Goal: Transaction & Acquisition: Book appointment/travel/reservation

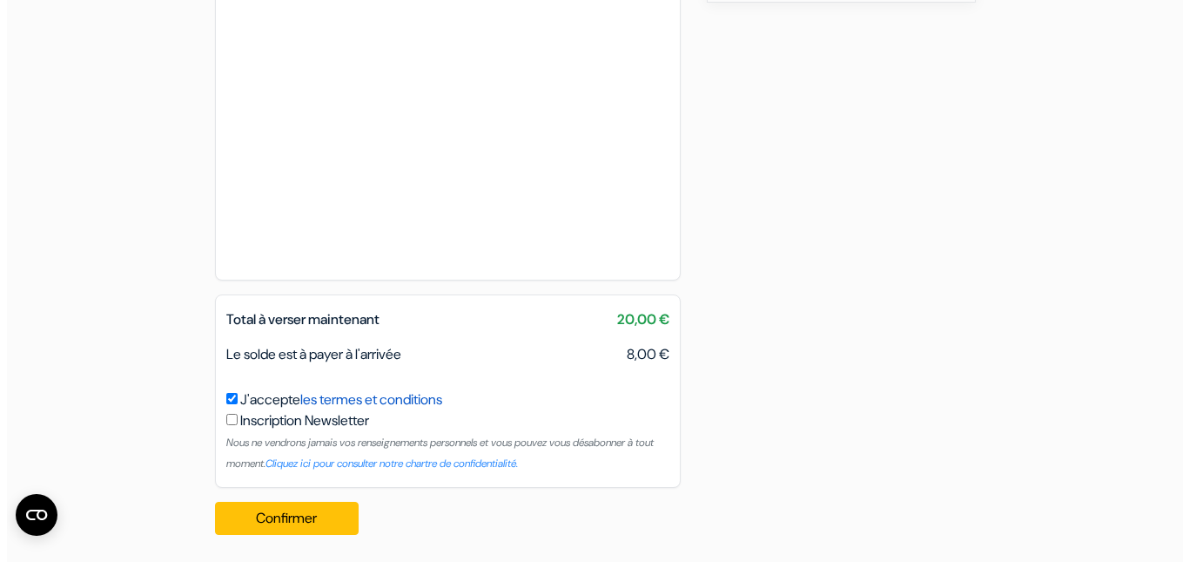
scroll to position [913, 0]
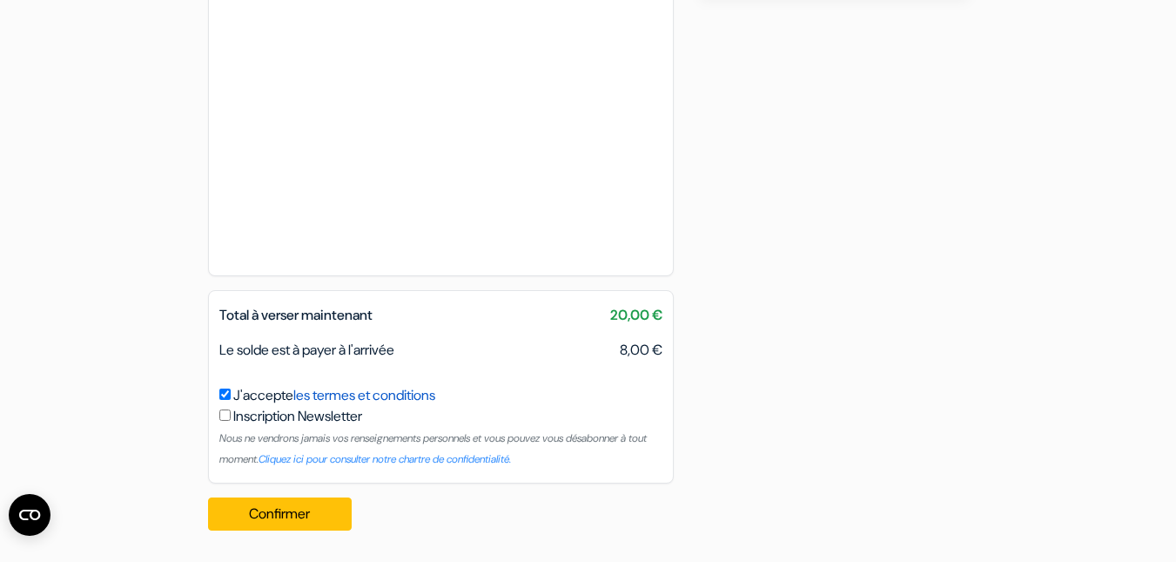
click at [369, 396] on link "les termes et conditions" at bounding box center [364, 395] width 142 height 18
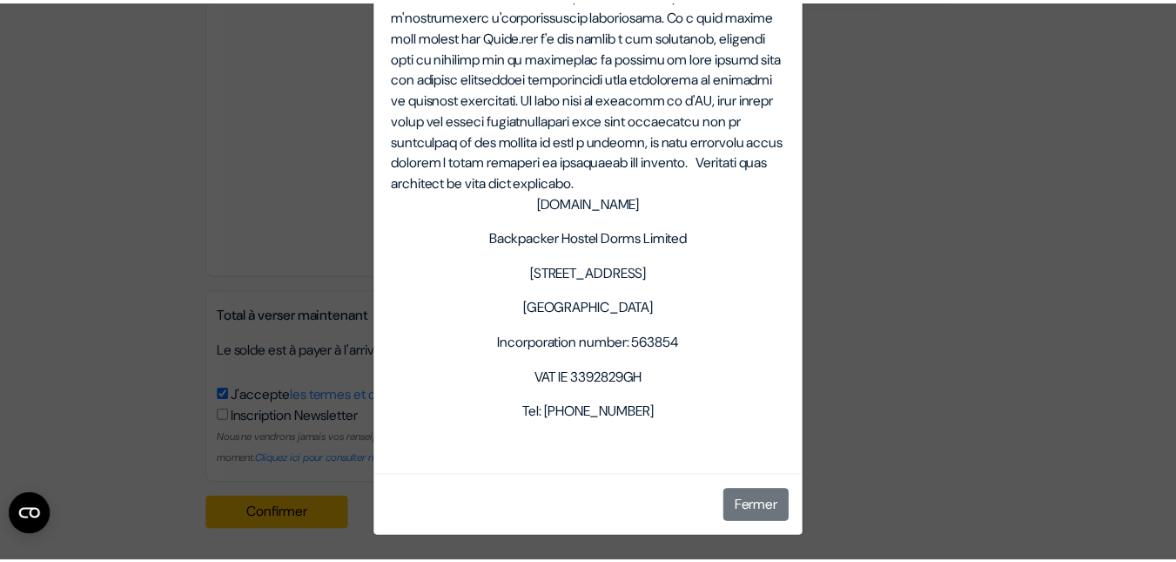
scroll to position [6434, 0]
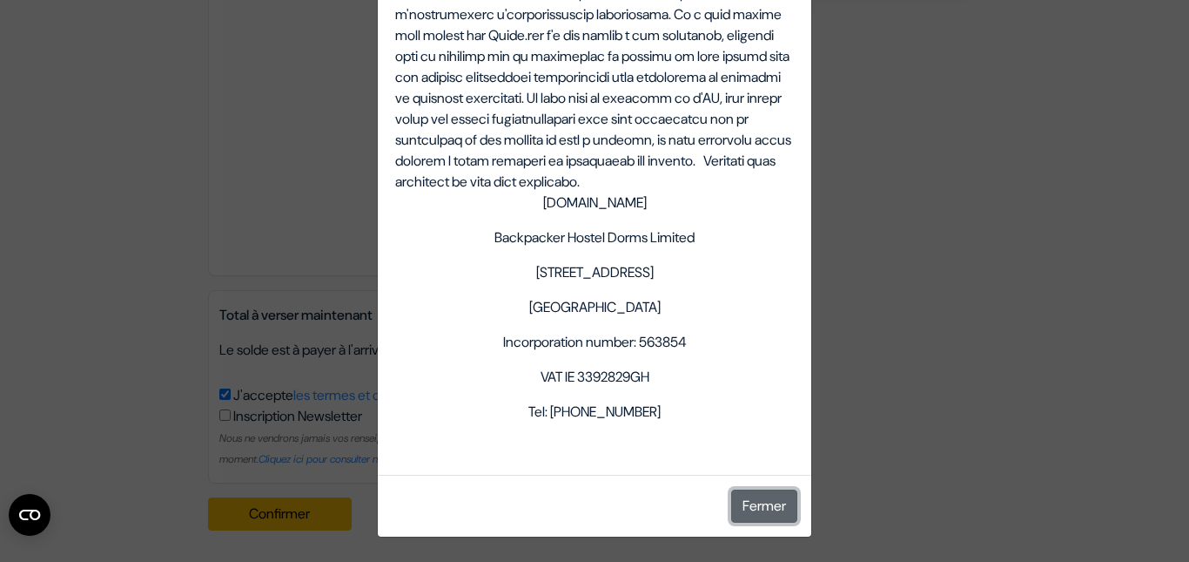
click at [747, 500] on button "Fermer" at bounding box center [764, 505] width 66 height 33
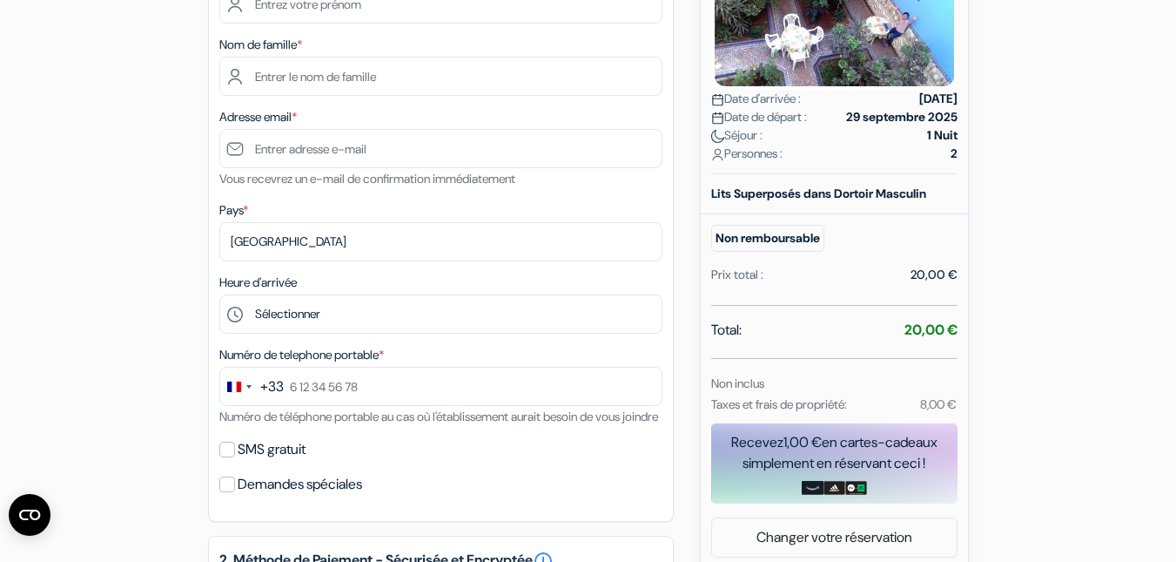
scroll to position [304, 0]
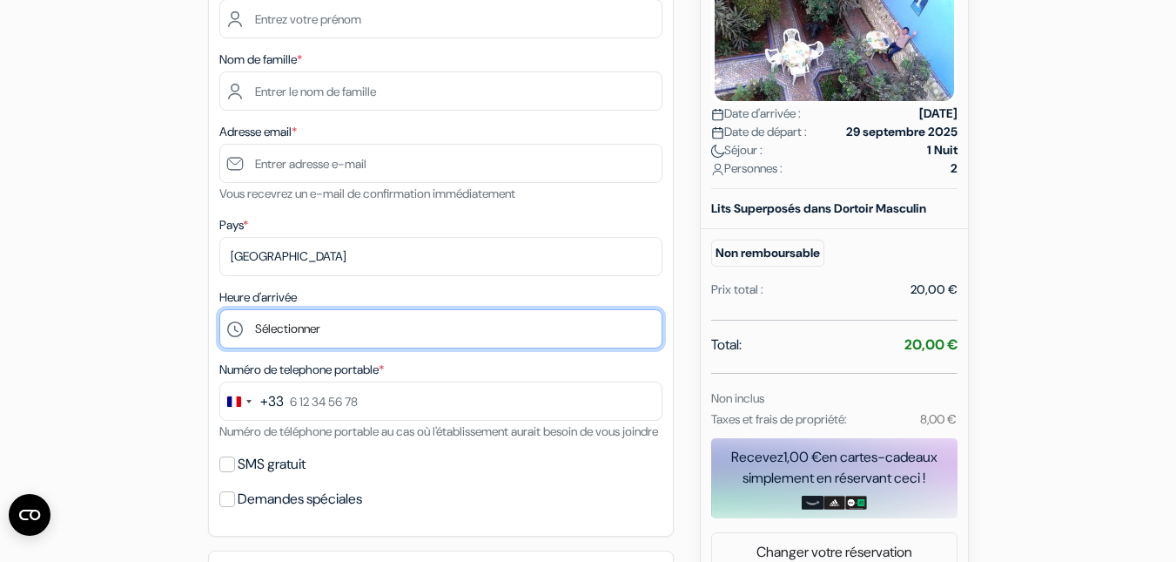
click at [297, 327] on select "Sélectionner 8:00 9:00 10:00 11:00 12:00 13:00 14:00 15:00 16:00 17:00 18:00 19…" at bounding box center [440, 328] width 443 height 39
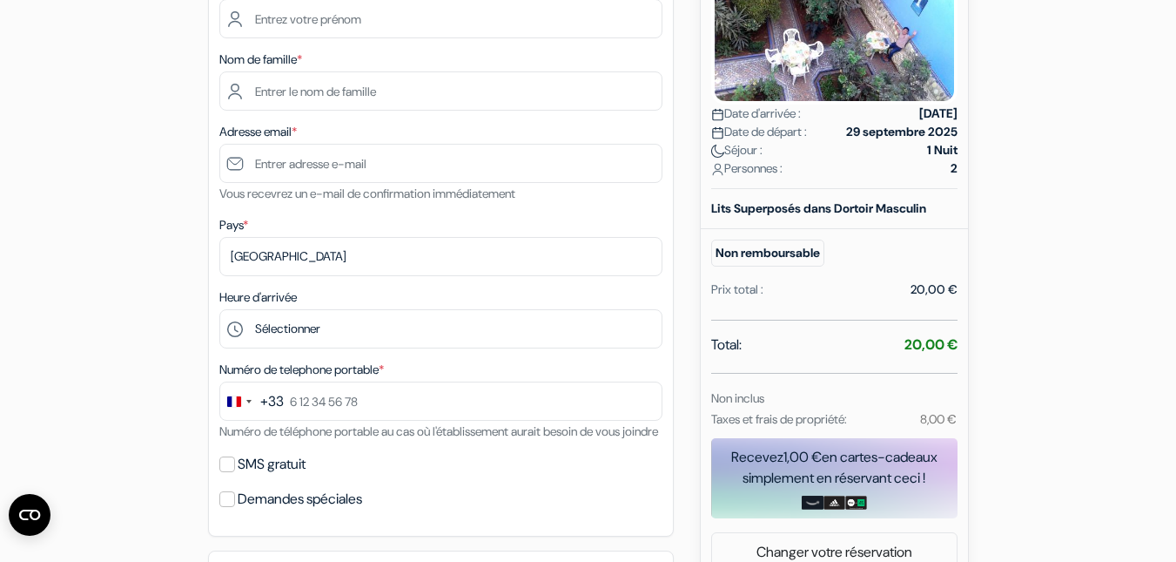
click at [138, 232] on div "add_box Auberge De Jeunesse Rue Marassa 43, Rue Marassa Rabat, Rabat, Maroc Dét…" at bounding box center [588, 494] width 993 height 1278
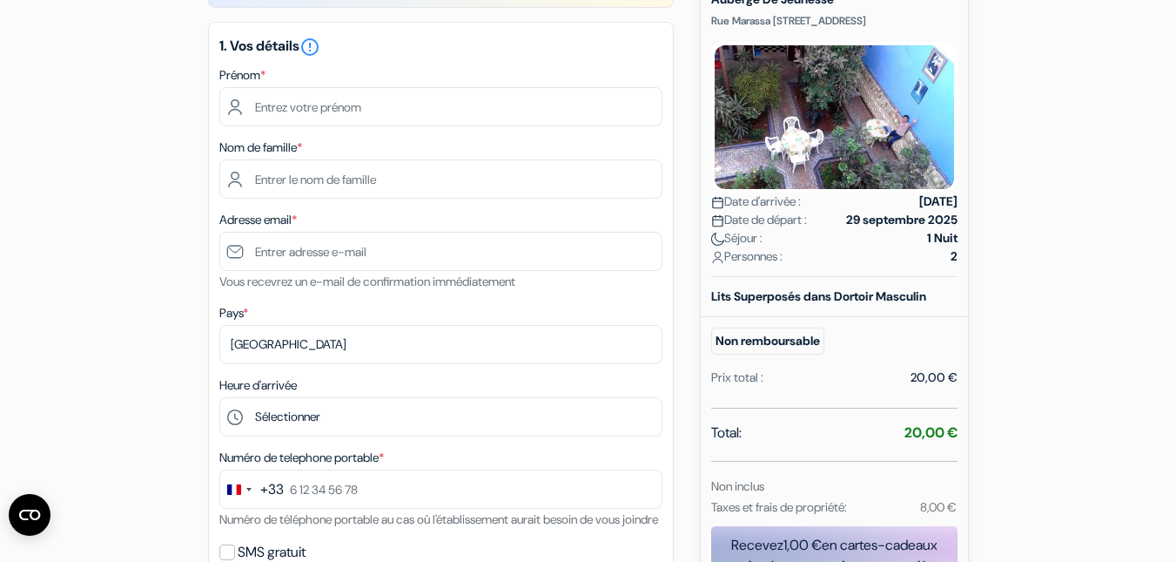
scroll to position [174, 0]
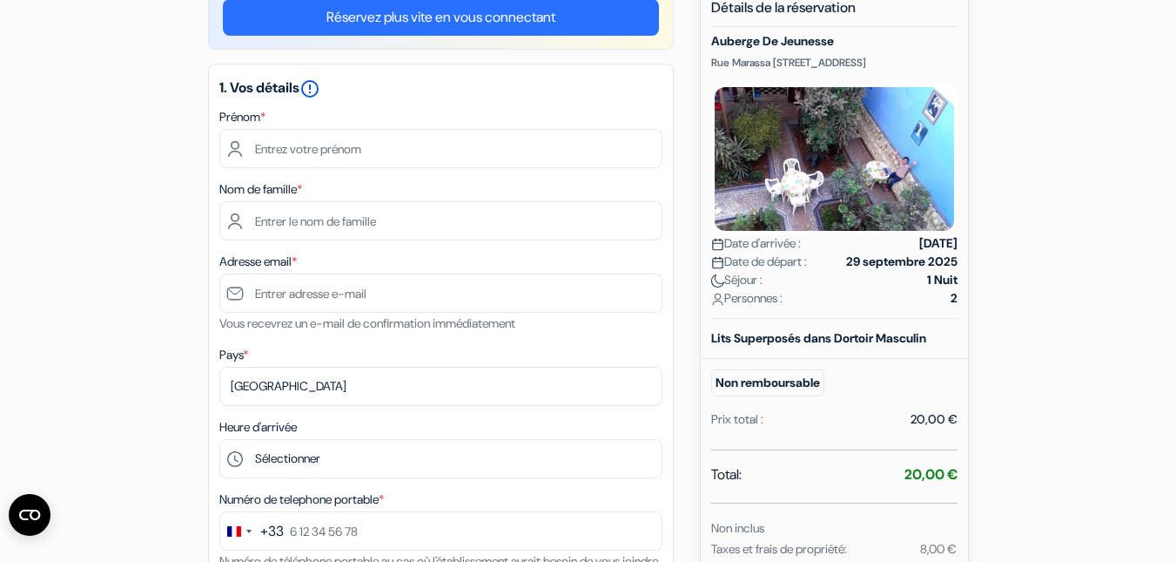
click at [320, 81] on icon "error_outline" at bounding box center [310, 88] width 21 height 21
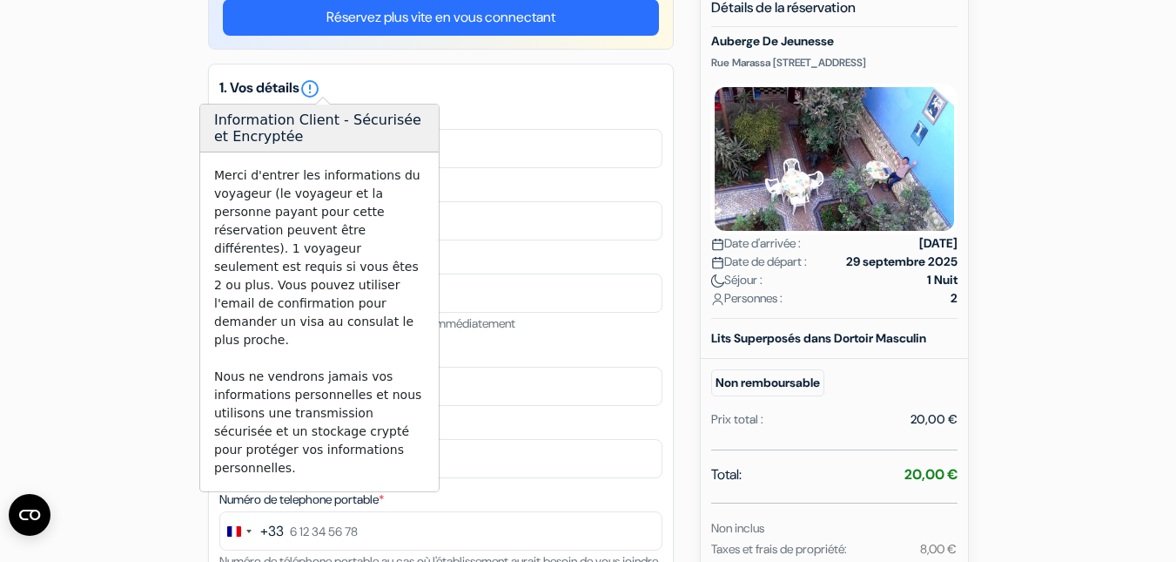
click at [506, 94] on h5 "1. Vos détails error_outline" at bounding box center [440, 88] width 443 height 21
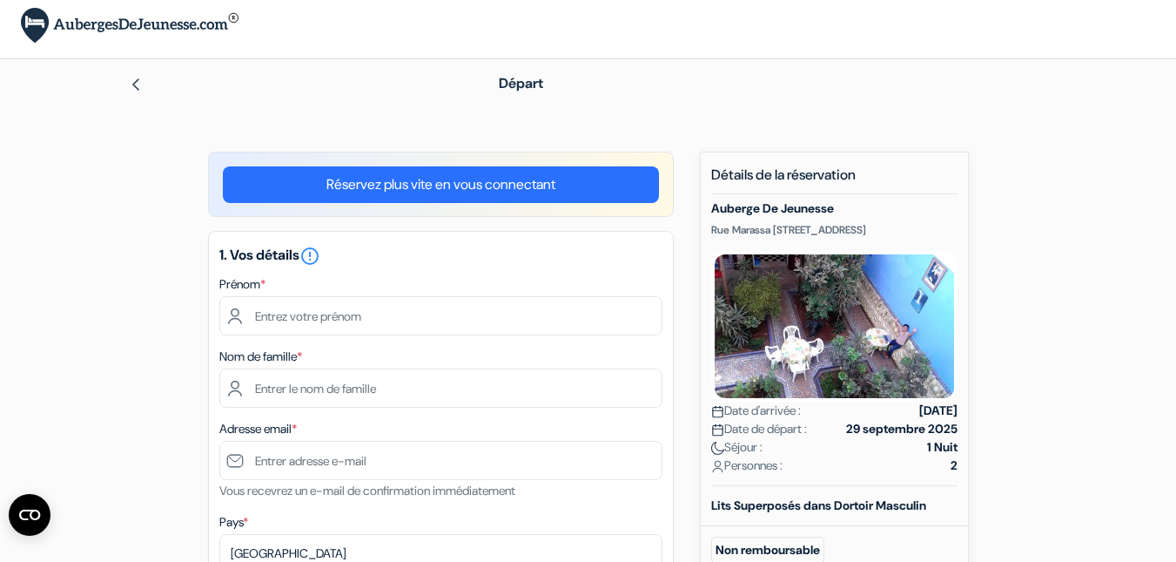
scroll to position [0, 0]
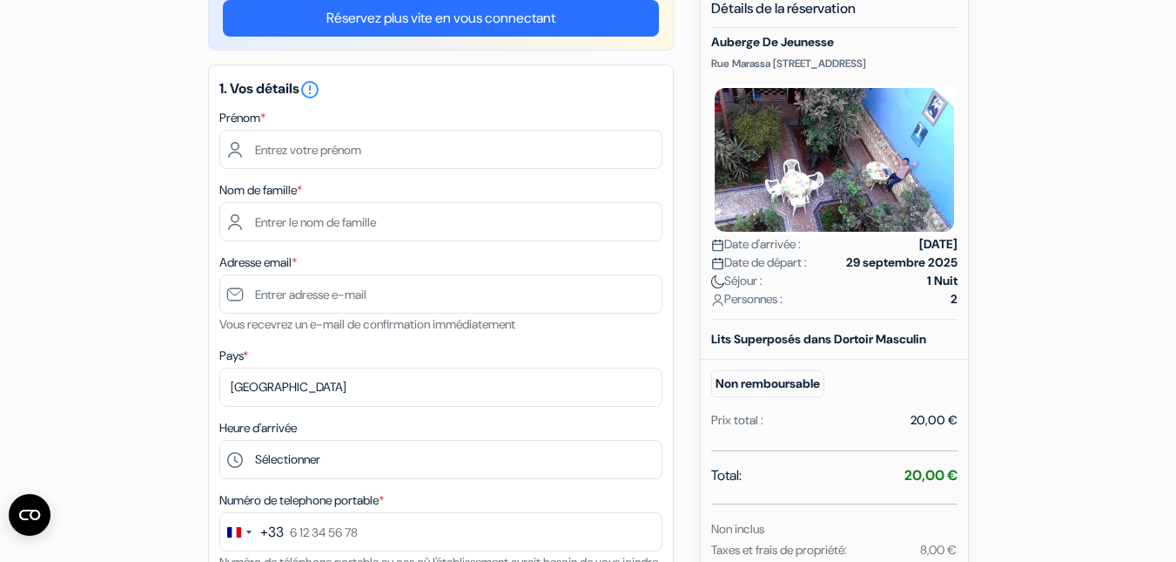
scroll to position [174, 0]
